Goal: Find specific page/section: Find specific page/section

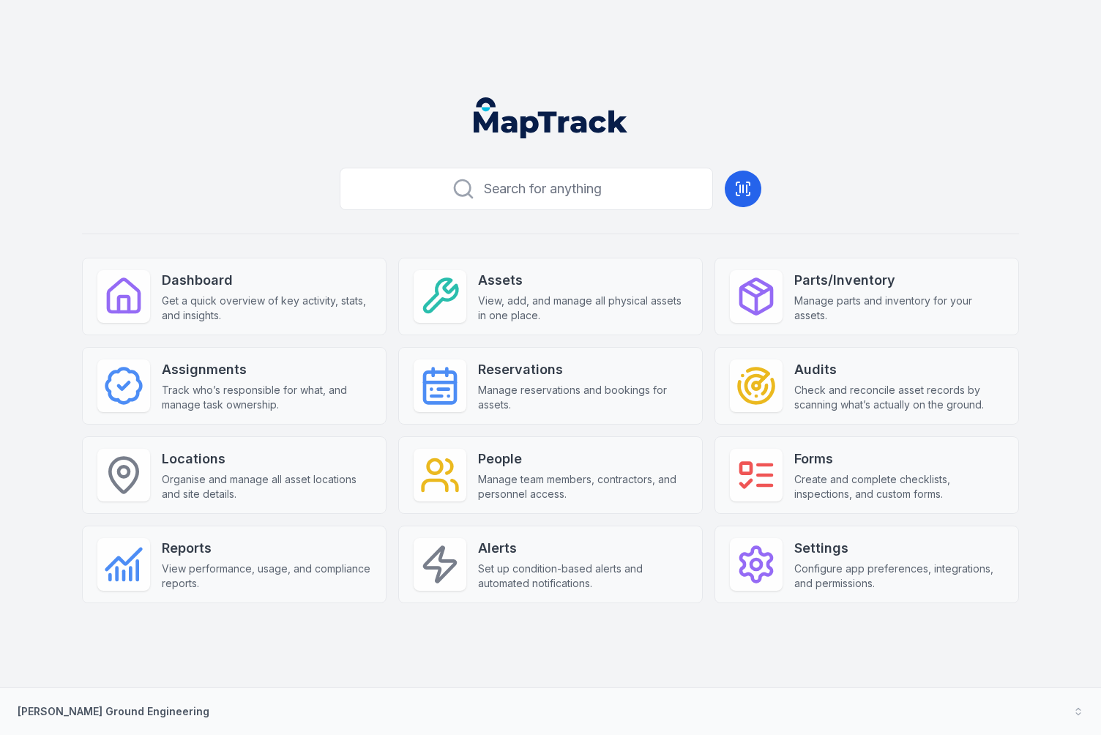
click at [940, 185] on div "Search for anything Dashboard Get a quick overview of key activity, stats, and …" at bounding box center [550, 406] width 937 height 488
click at [924, 186] on div "Search for anything Dashboard Get a quick overview of key activity, stats, and …" at bounding box center [550, 406] width 937 height 488
click at [929, 183] on div "Search for anything Dashboard Get a quick overview of key activity, stats, and …" at bounding box center [550, 406] width 937 height 488
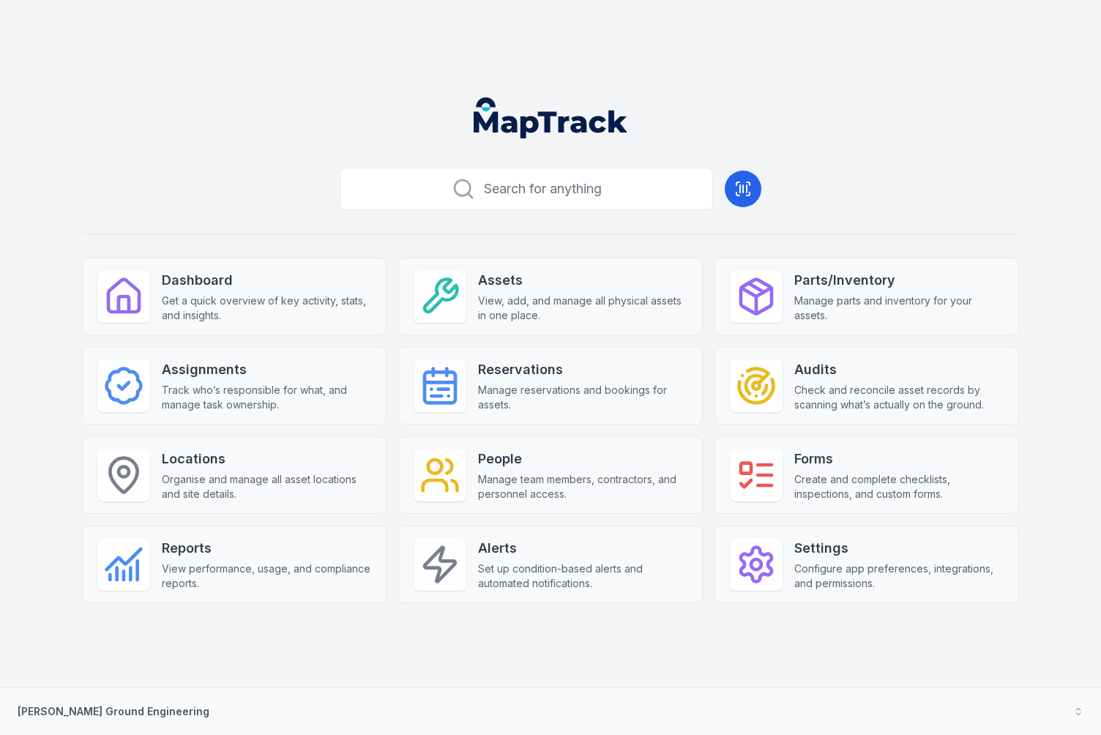
click at [929, 183] on div "Search for anything Dashboard Get a quick overview of key activity, stats, and …" at bounding box center [550, 406] width 937 height 488
click at [766, 460] on icon at bounding box center [756, 475] width 41 height 41
click at [784, 477] on div "Forms Create and complete checklists, inspections, and custom forms." at bounding box center [867, 475] width 305 height 78
